Goal: Information Seeking & Learning: Learn about a topic

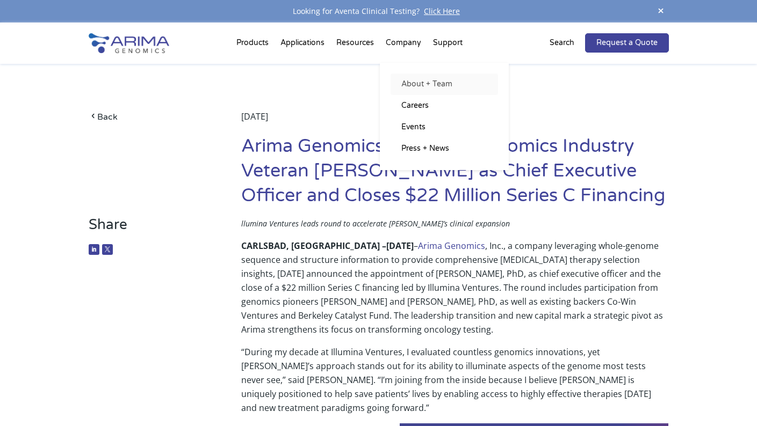
click at [419, 83] on link "About + Team" at bounding box center [443, 84] width 107 height 21
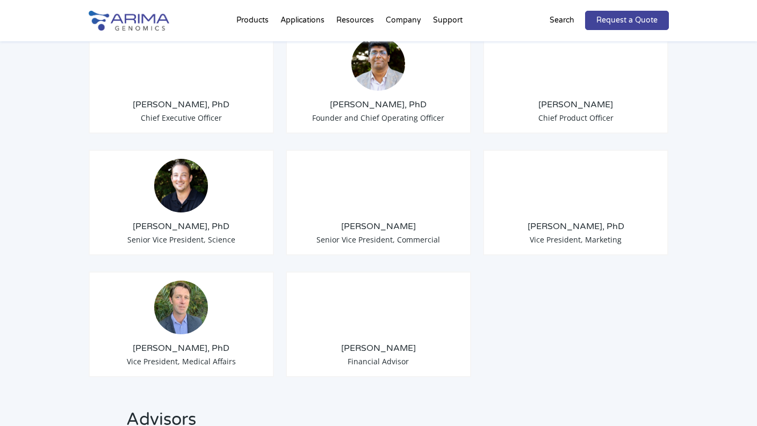
scroll to position [902, 0]
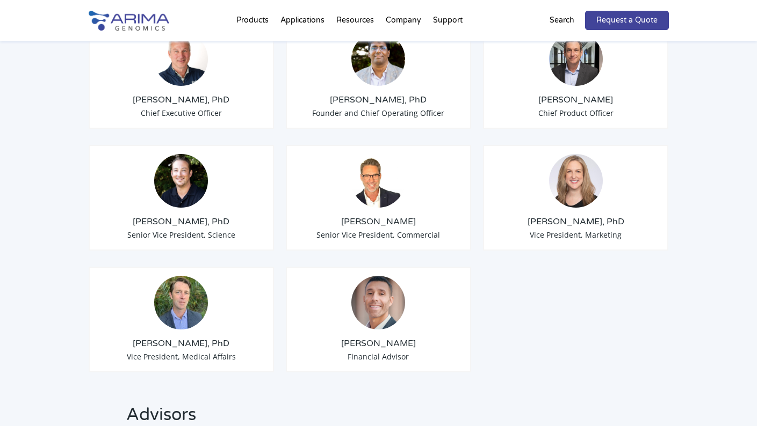
click at [204, 313] on div "Alex Hastie, PhD Vice President, Medical Affairs" at bounding box center [182, 320] width 186 height 106
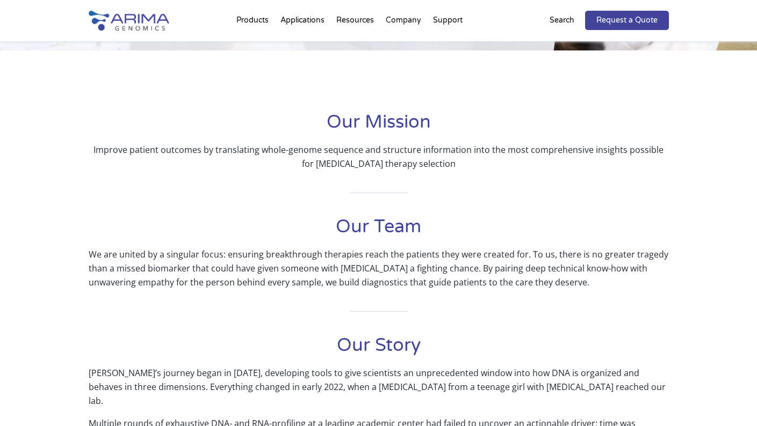
scroll to position [50, 0]
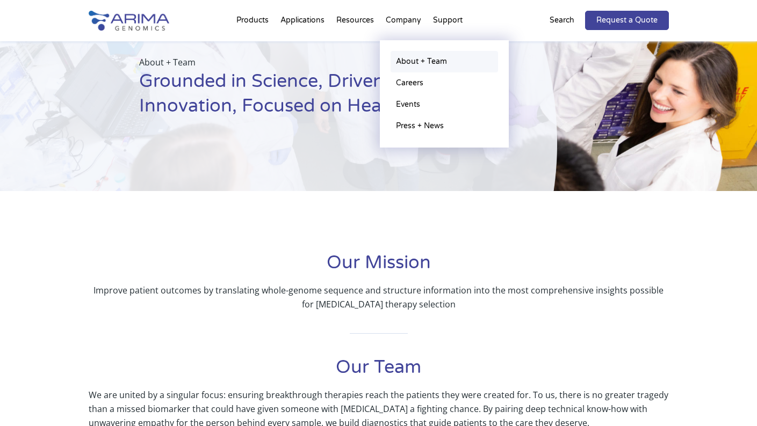
click at [422, 64] on link "About + Team" at bounding box center [443, 61] width 107 height 21
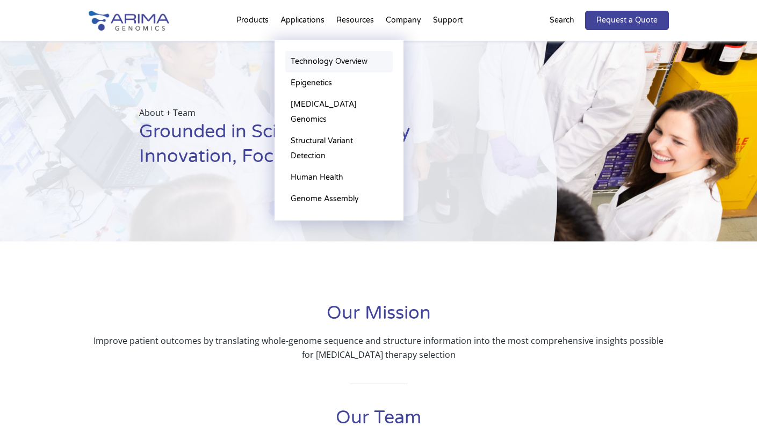
click at [323, 59] on link "Technology Overview" at bounding box center [338, 61] width 107 height 21
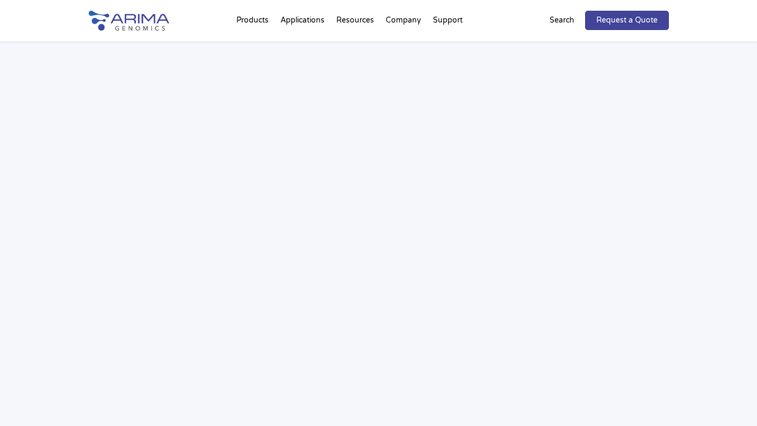
scroll to position [1590, 0]
